Goal: Information Seeking & Learning: Find specific fact

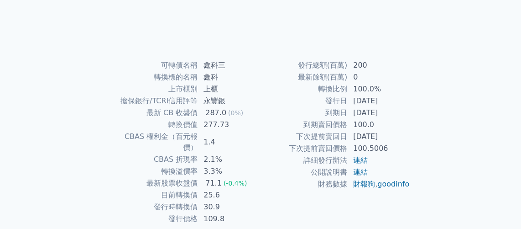
scroll to position [182, 0]
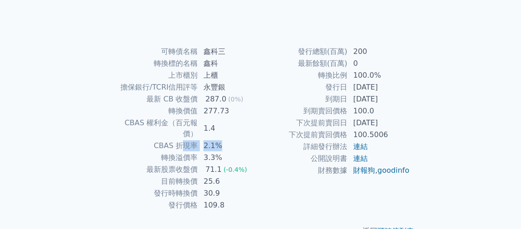
drag, startPoint x: 184, startPoint y: 133, endPoint x: 249, endPoint y: 133, distance: 64.3
click at [249, 140] on tr "CBAS 折現率 2.1%" at bounding box center [186, 146] width 150 height 12
click at [249, 140] on td "2.1%" at bounding box center [229, 146] width 62 height 12
drag, startPoint x: 249, startPoint y: 133, endPoint x: 121, endPoint y: 135, distance: 127.7
click at [121, 140] on tr "CBAS 折現率 2.1%" at bounding box center [186, 146] width 150 height 12
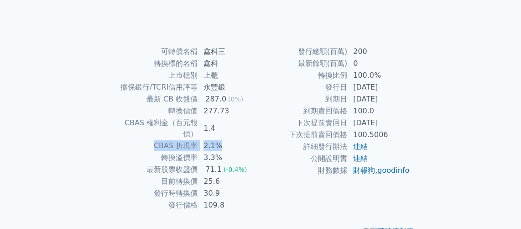
click at [121, 140] on td "CBAS 折現率" at bounding box center [154, 146] width 87 height 12
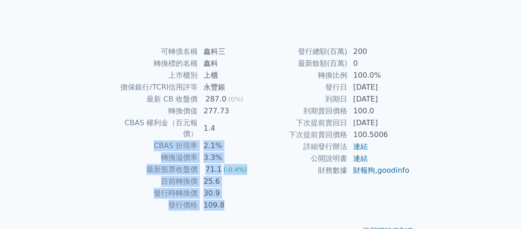
drag, startPoint x: 121, startPoint y: 135, endPoint x: 235, endPoint y: 193, distance: 127.9
click at [235, 193] on tbody "可轉債名稱 鑫科三 轉換標的名稱 鑫科 上市櫃別 上櫃 擔保銀行/TCRI信用評等 永豐銀 最新 CB 收盤價 287.0 (0%) 轉換價值 277.73 …" at bounding box center [186, 128] width 150 height 165
click at [235, 199] on td "109.8" at bounding box center [229, 205] width 62 height 12
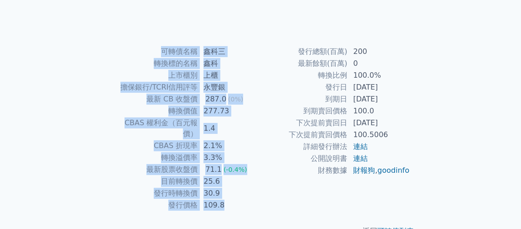
drag, startPoint x: 235, startPoint y: 193, endPoint x: 143, endPoint y: 52, distance: 169.2
click at [143, 52] on tbody "可轉債名稱 鑫科三 轉換標的名稱 鑫科 上市櫃別 上櫃 擔保銀行/TCRI信用評等 永豐銀 最新 CB 收盤價 287.0 (0%) 轉換價值 277.73 …" at bounding box center [186, 128] width 150 height 165
click at [143, 52] on td "可轉債名稱" at bounding box center [154, 52] width 87 height 12
drag, startPoint x: 143, startPoint y: 52, endPoint x: 231, endPoint y: 192, distance: 166.2
click at [231, 192] on tbody "可轉債名稱 鑫科三 轉換標的名稱 鑫科 上市櫃別 上櫃 擔保銀行/TCRI信用評等 永豐銀 最新 CB 收盤價 287.0 (0%) 轉換價值 277.73 …" at bounding box center [186, 128] width 150 height 165
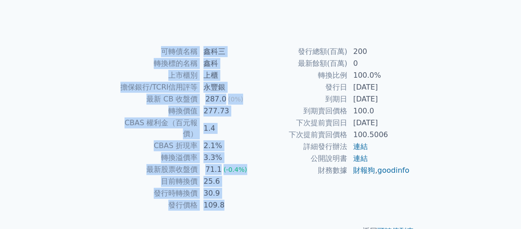
click at [231, 199] on td "109.8" at bounding box center [229, 205] width 62 height 12
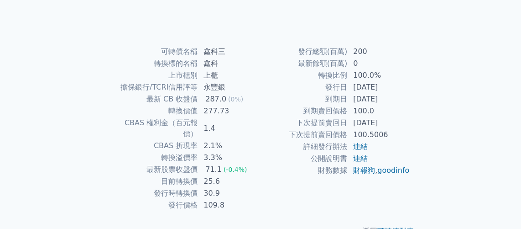
click at [231, 199] on td "109.8" at bounding box center [229, 205] width 62 height 12
click at [213, 199] on td "109.8" at bounding box center [229, 205] width 62 height 12
